Goal: Use online tool/utility: Utilize a website feature to perform a specific function

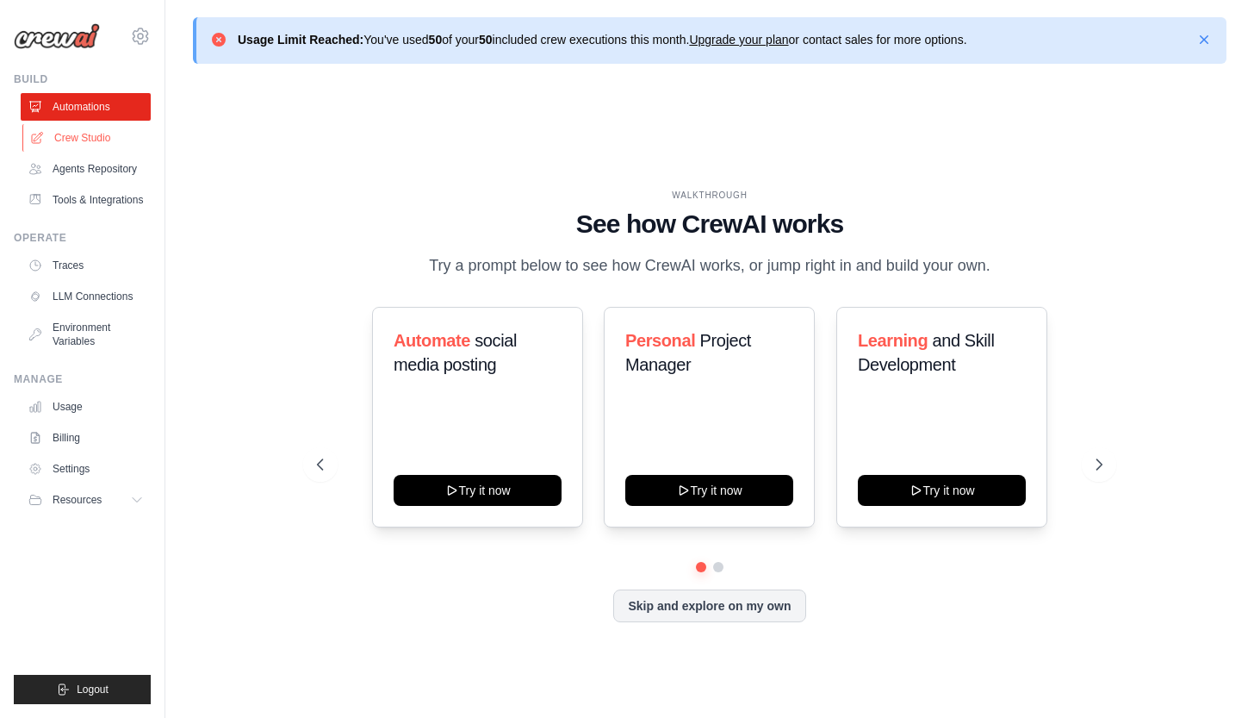
click at [75, 128] on link "Crew Studio" at bounding box center [87, 138] width 130 height 28
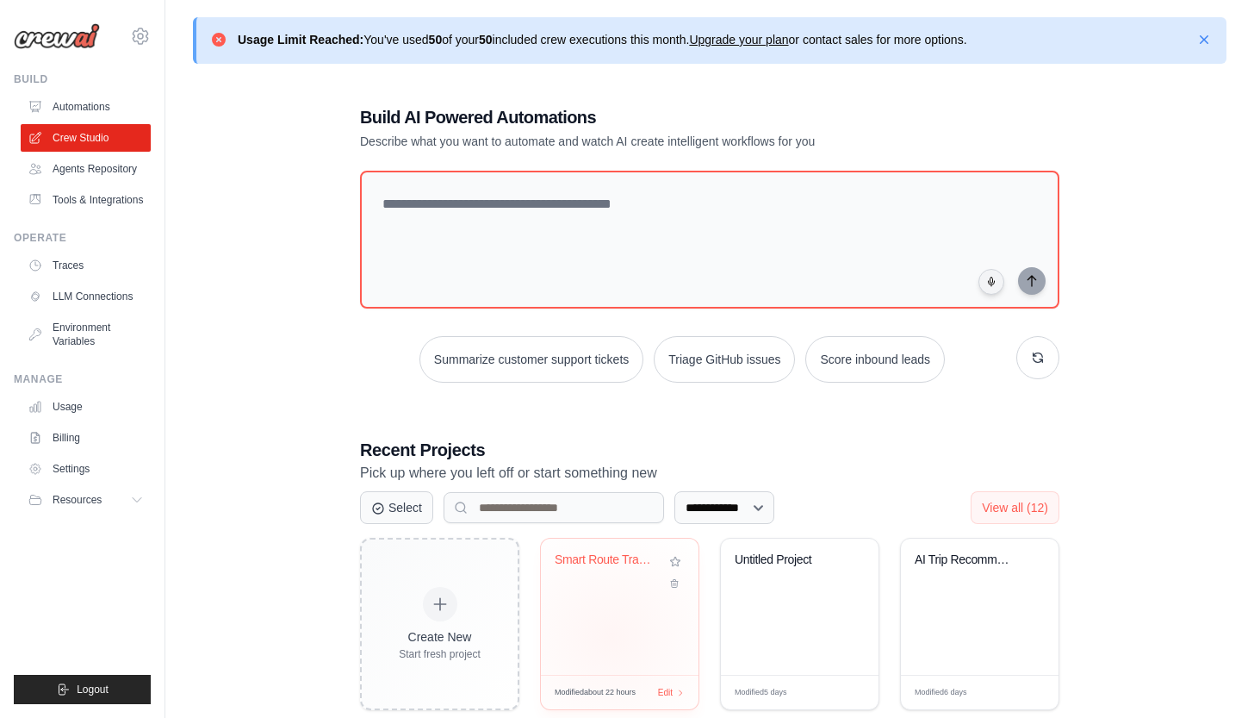
click at [611, 635] on div "Smart Route Travel Planner with Air..." at bounding box center [620, 606] width 158 height 136
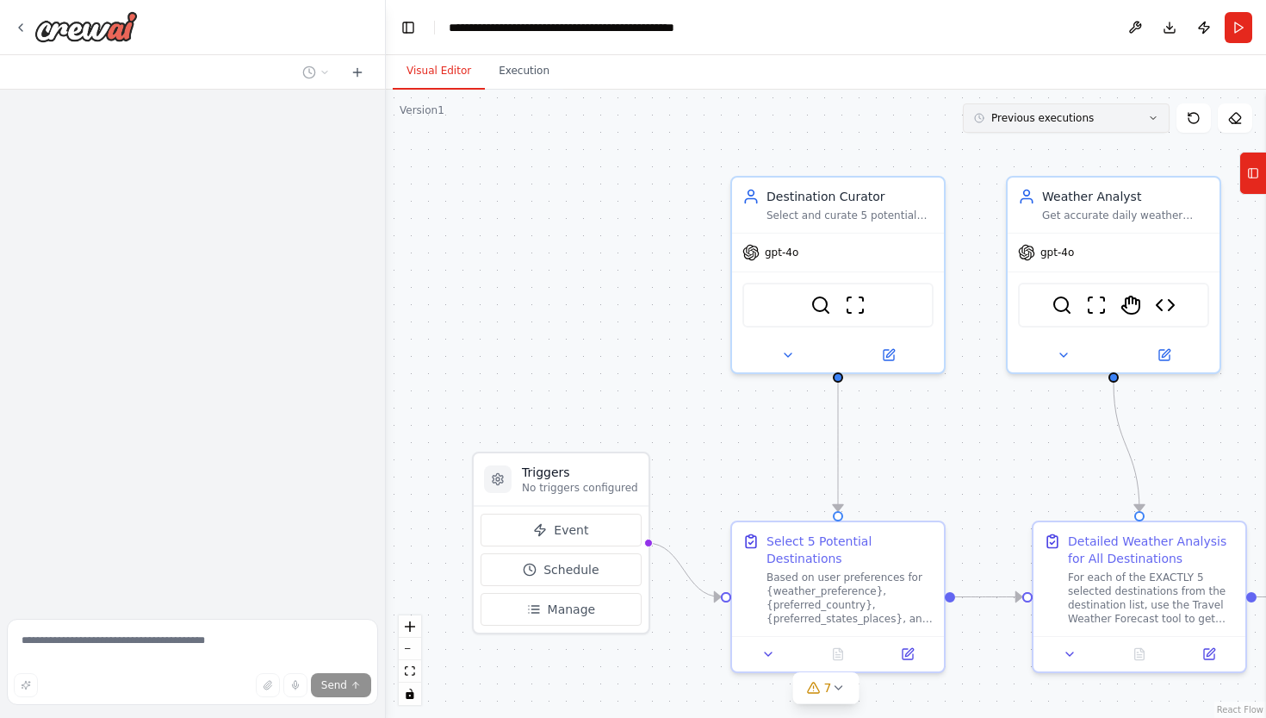
click at [1079, 112] on span "Previous executions" at bounding box center [1043, 118] width 103 height 14
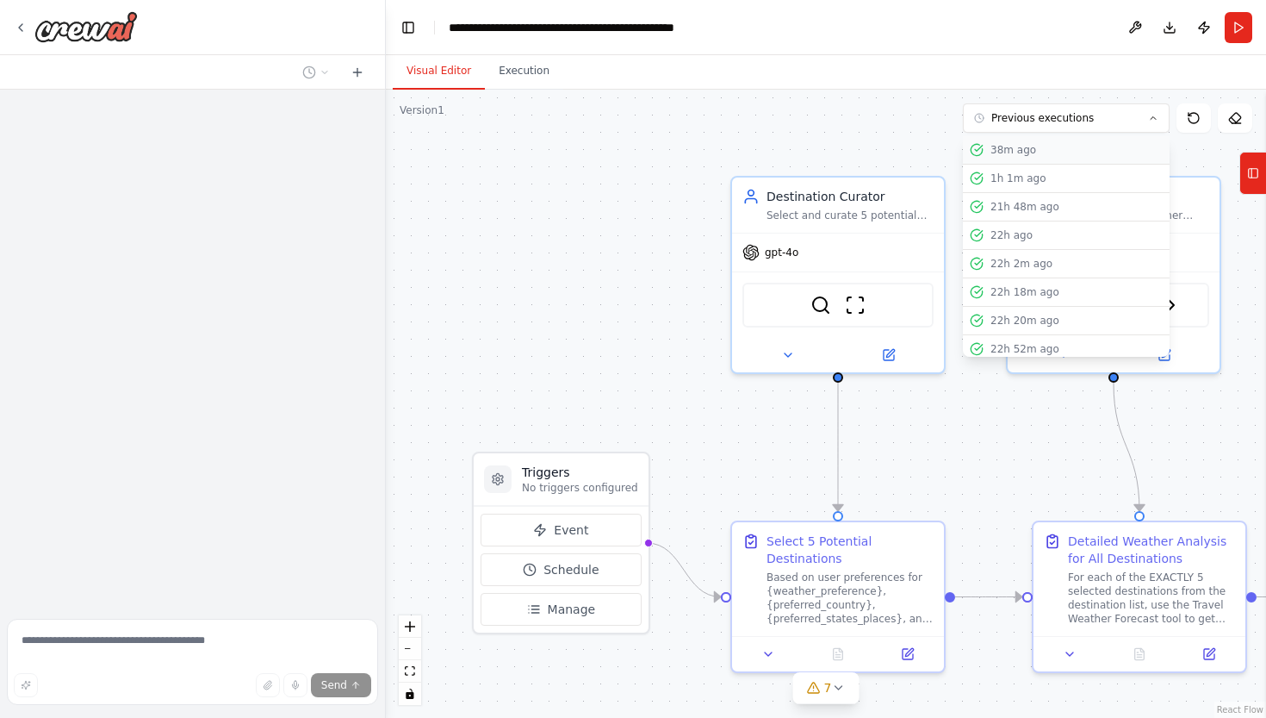
click at [998, 146] on div "38m ago" at bounding box center [1077, 150] width 172 height 14
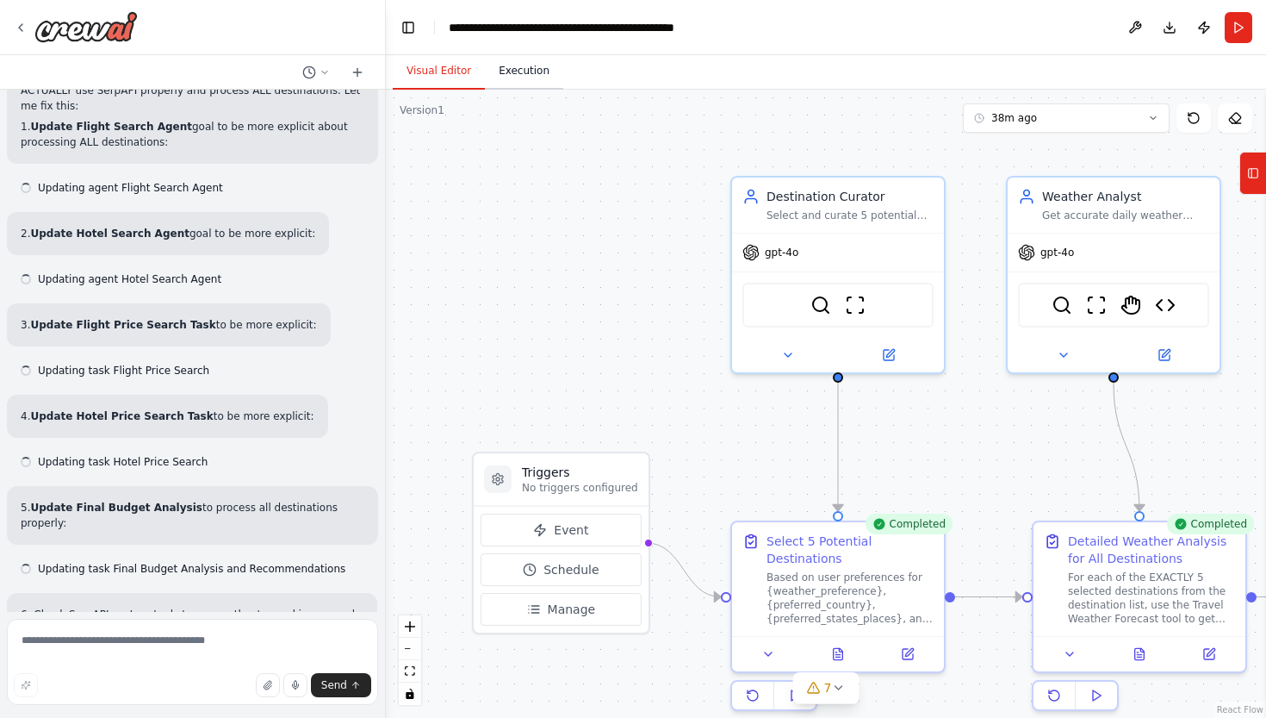
click at [506, 84] on button "Execution" at bounding box center [524, 71] width 78 height 36
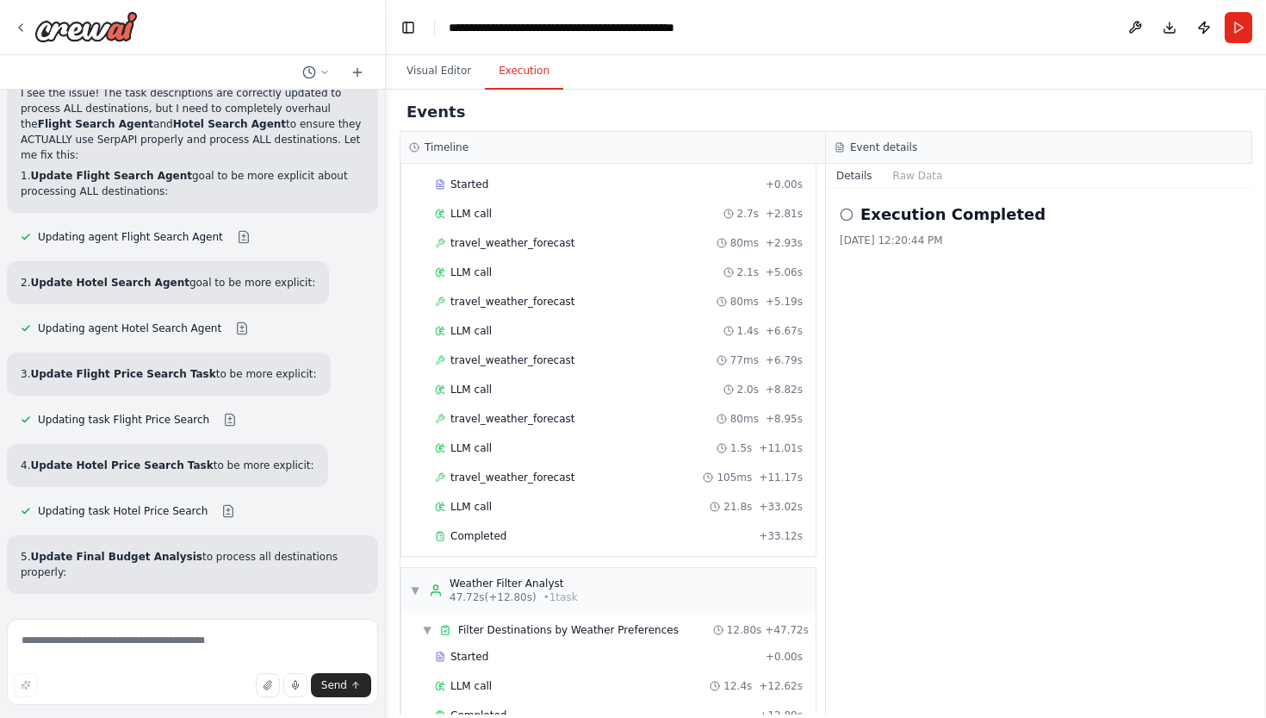
scroll to position [326, 0]
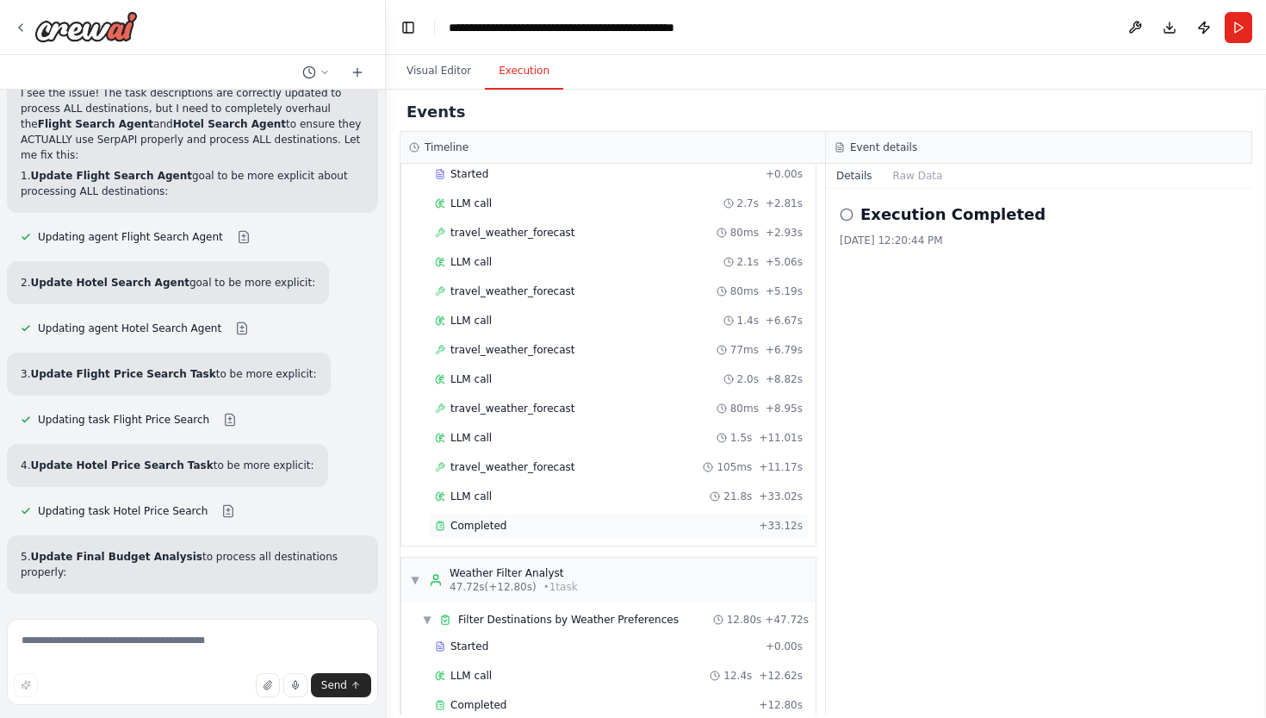
click at [545, 532] on div "Completed" at bounding box center [593, 526] width 317 height 14
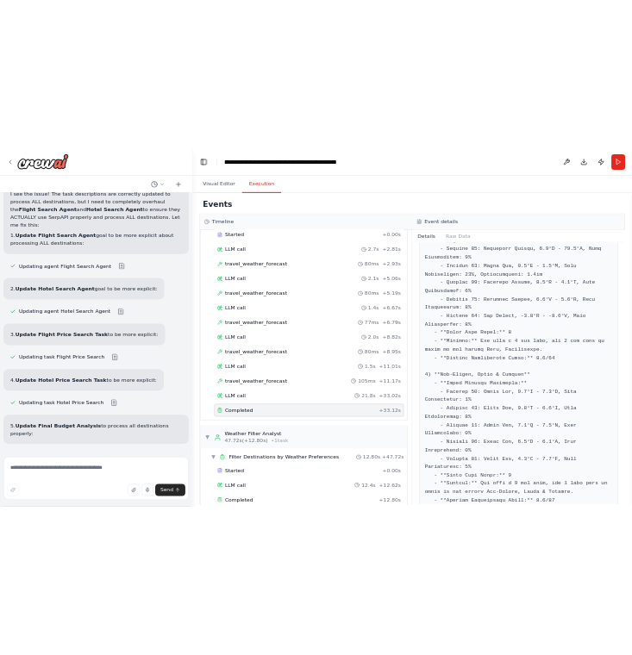
scroll to position [1207, 0]
